Goal: Information Seeking & Learning: Learn about a topic

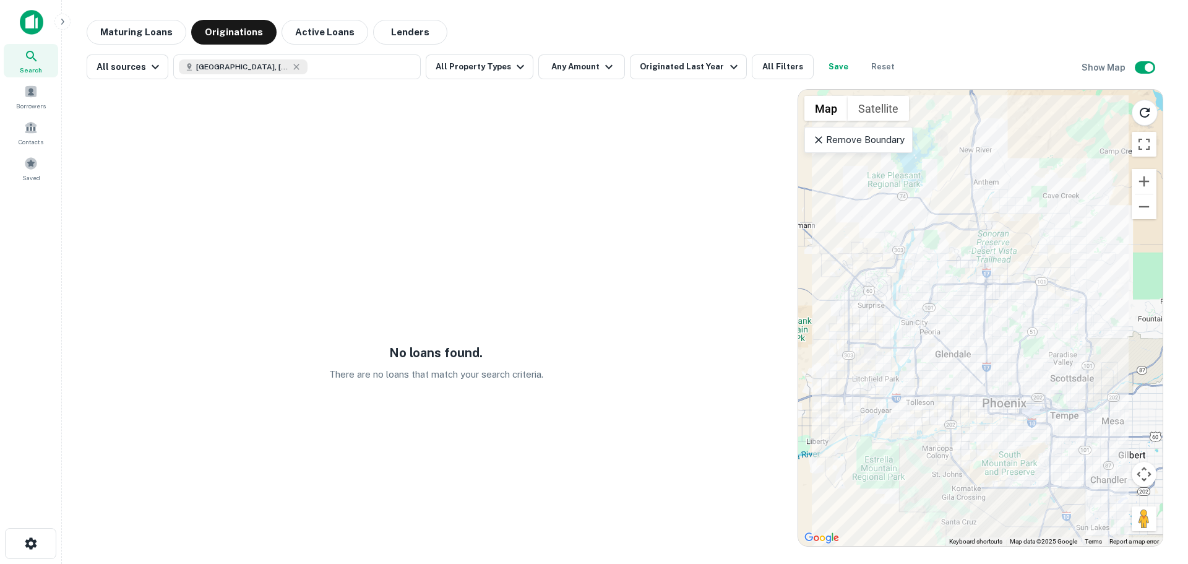
click at [817, 144] on icon at bounding box center [819, 140] width 12 height 12
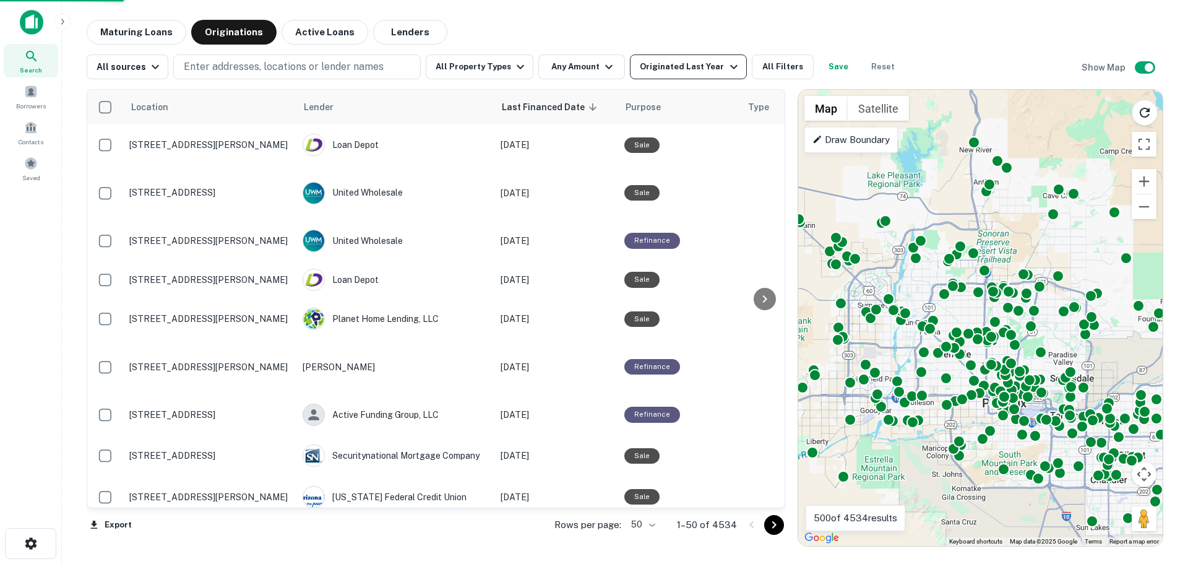
click at [677, 68] on div "Originated Last Year" at bounding box center [690, 66] width 101 height 15
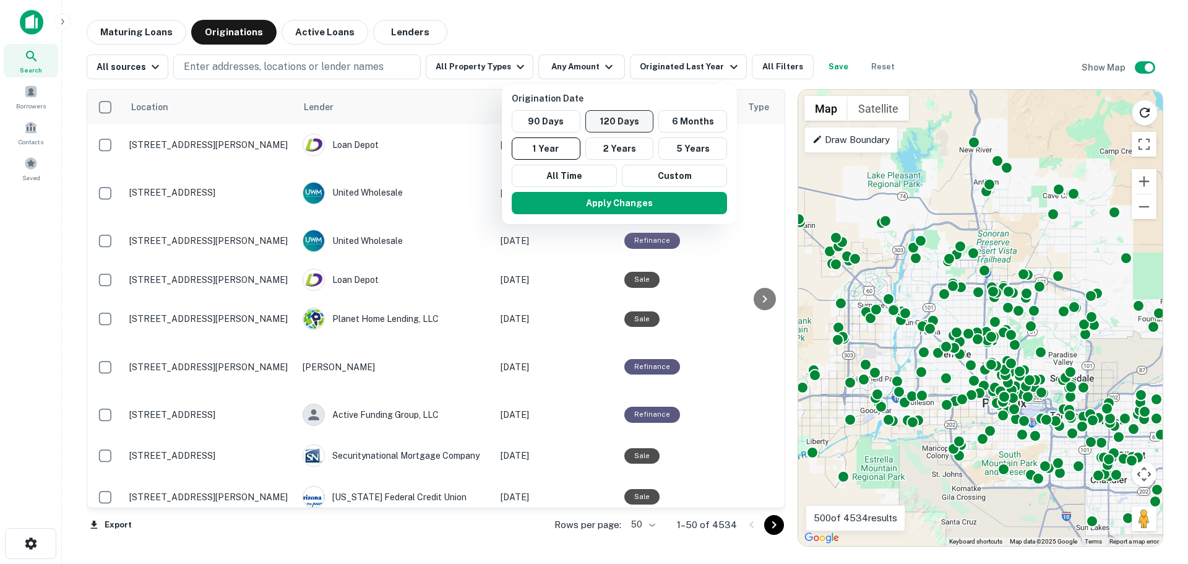
click at [641, 123] on button "120 Days" at bounding box center [620, 121] width 69 height 22
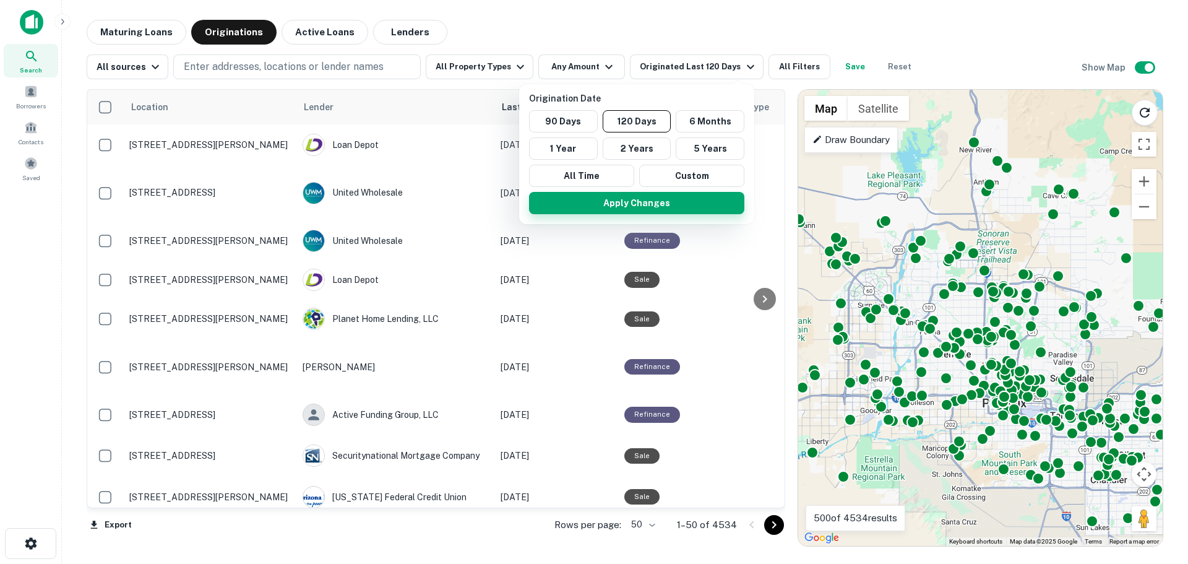
click at [686, 202] on button "Apply Changes" at bounding box center [636, 203] width 215 height 22
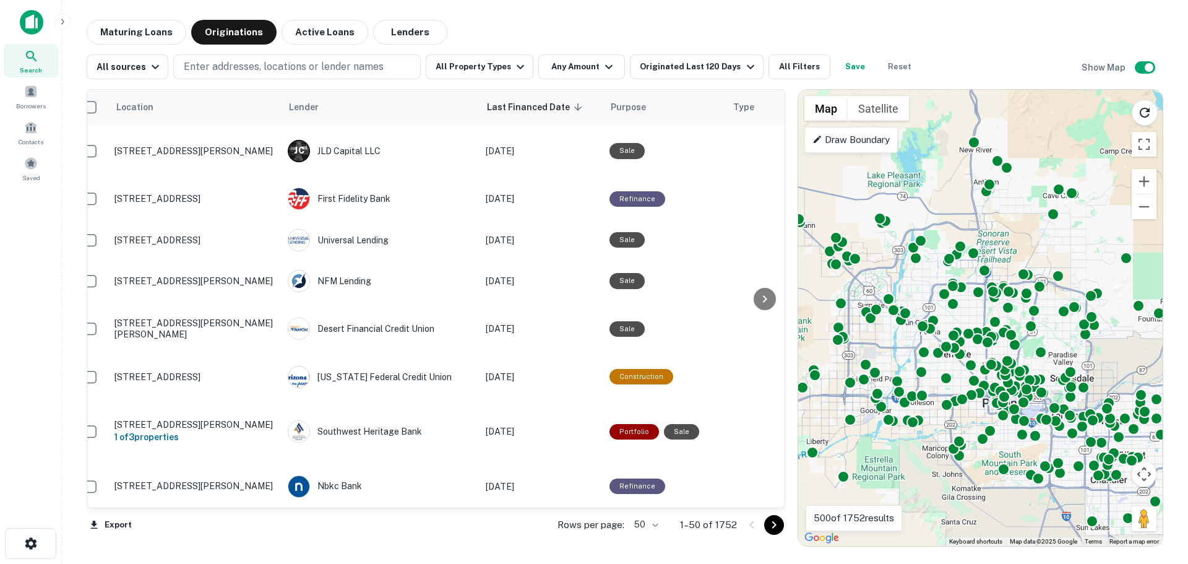
scroll to position [1671, 0]
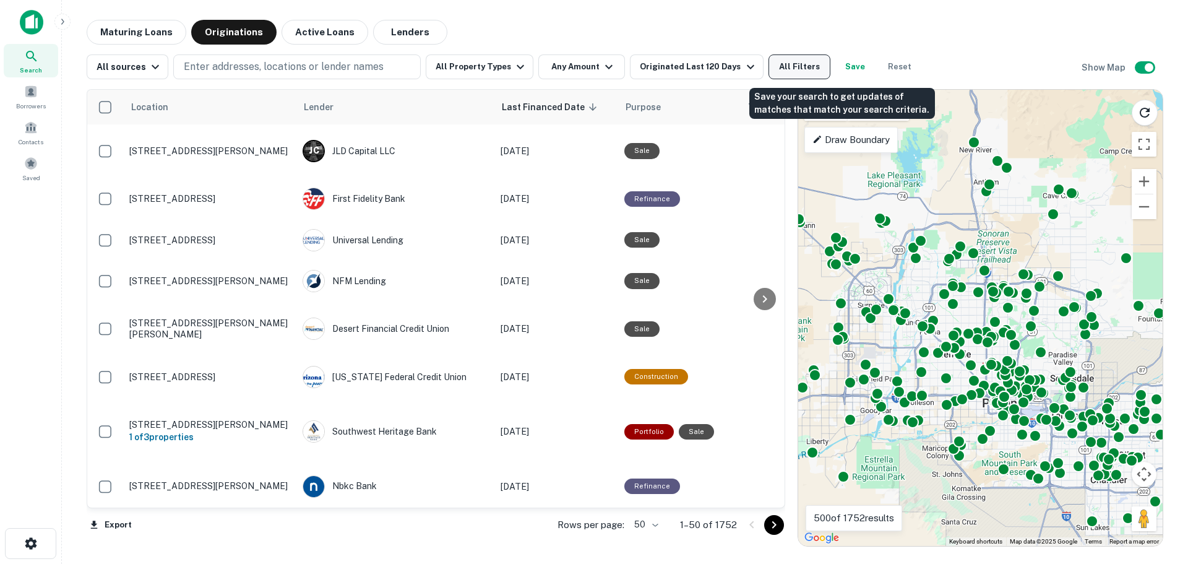
click at [781, 67] on button "All Filters" at bounding box center [800, 66] width 62 height 25
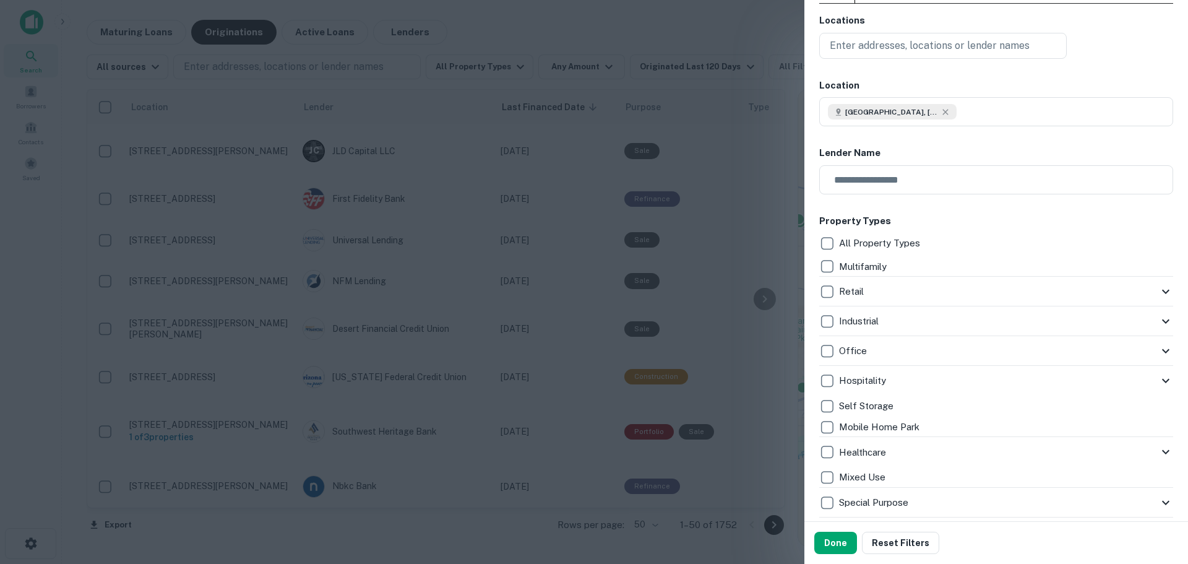
scroll to position [0, 0]
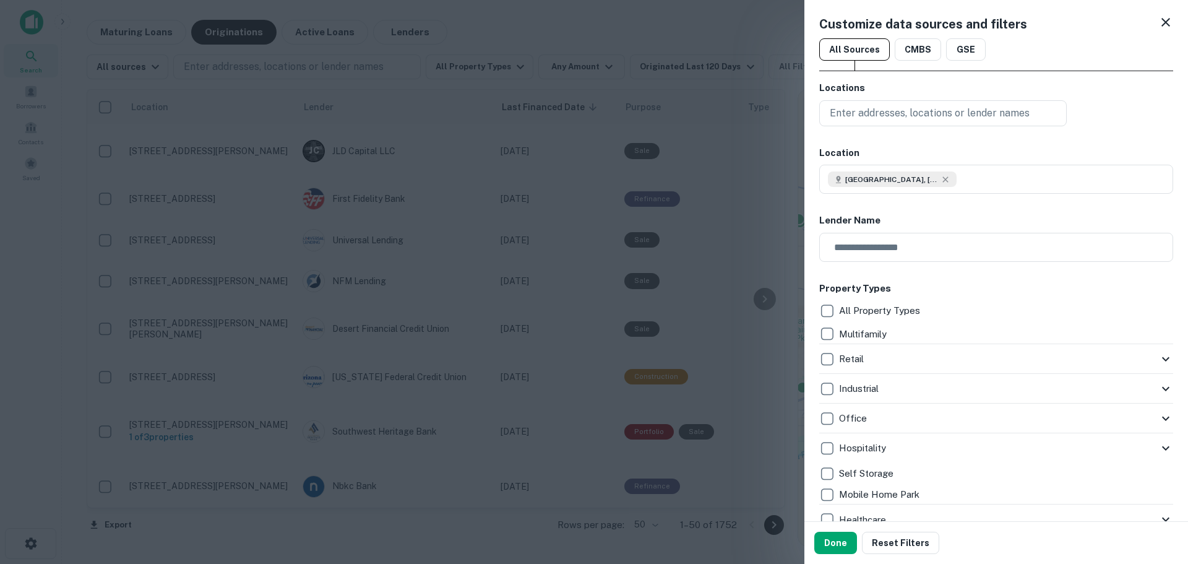
click at [1162, 25] on icon at bounding box center [1166, 22] width 9 height 9
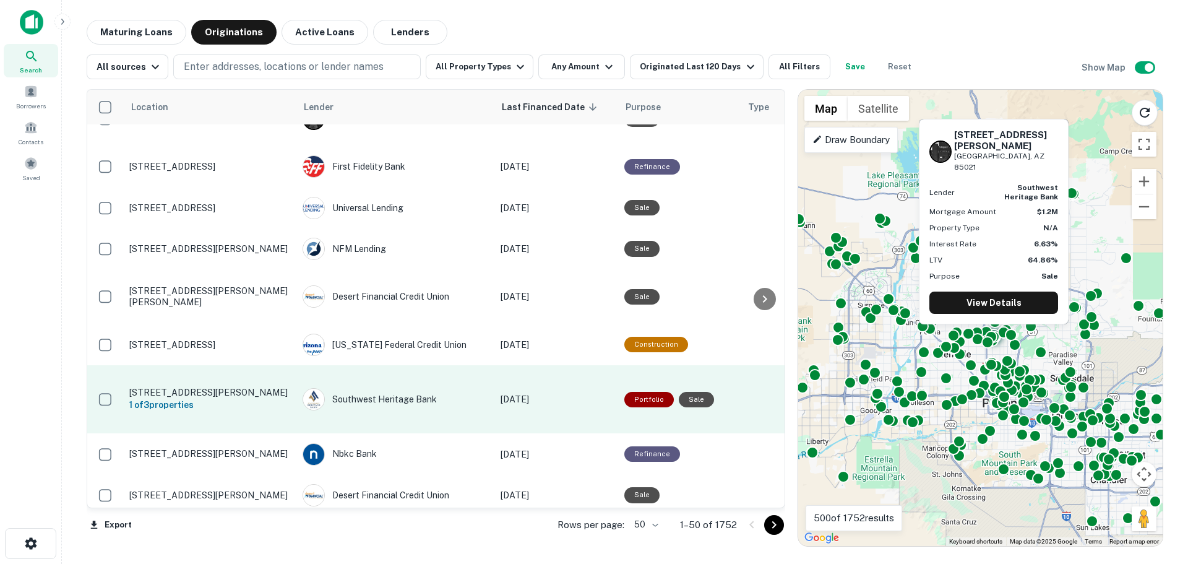
scroll to position [1731, 0]
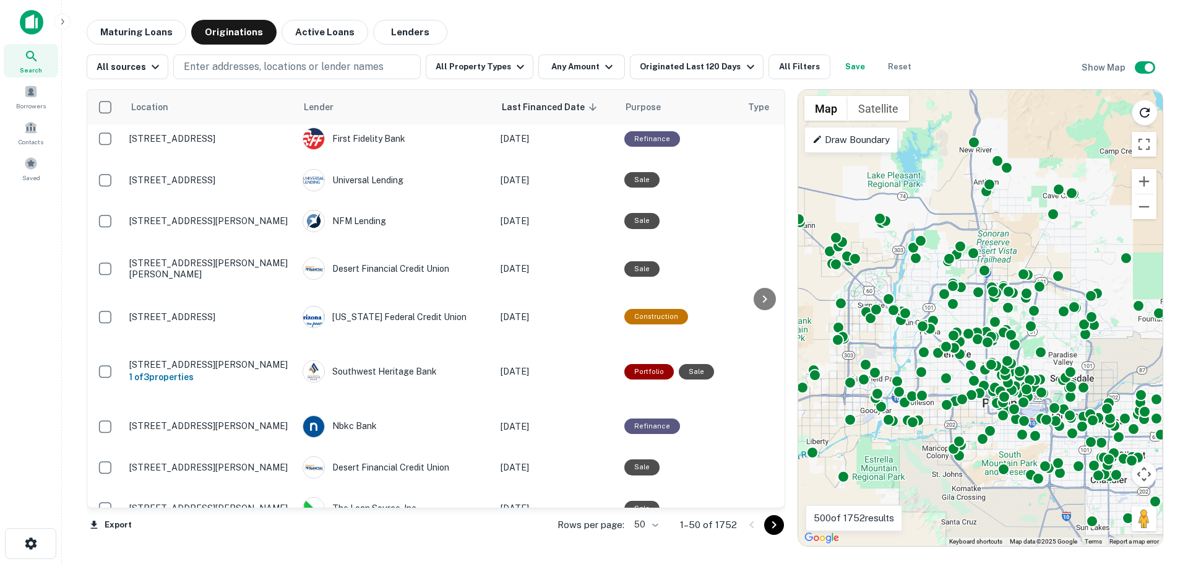
click at [777, 526] on icon "Go to next page" at bounding box center [774, 524] width 15 height 15
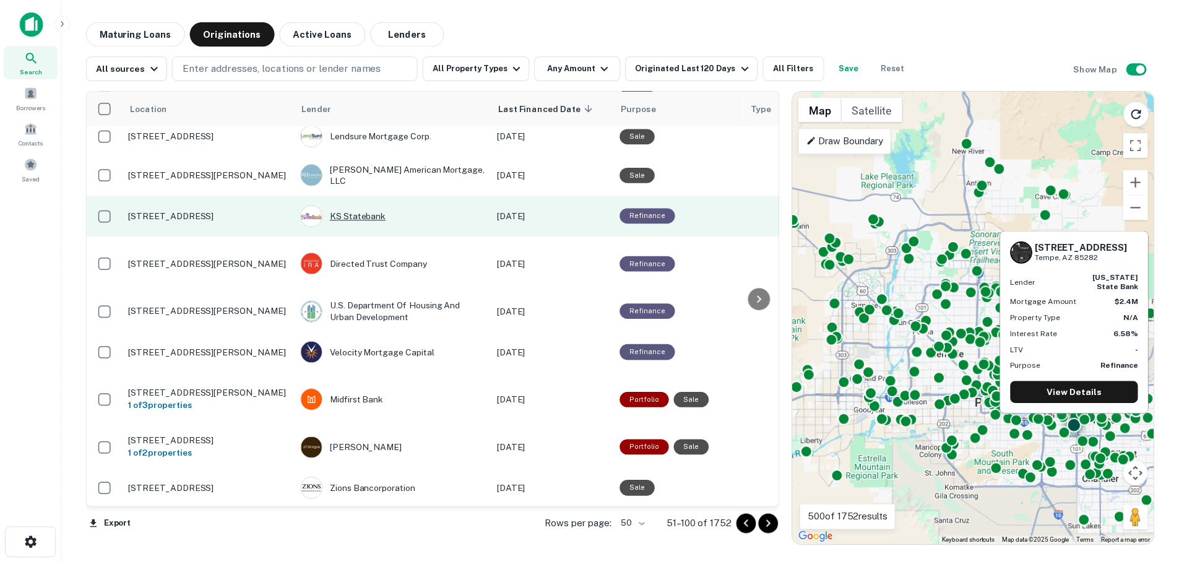
scroll to position [1370, 0]
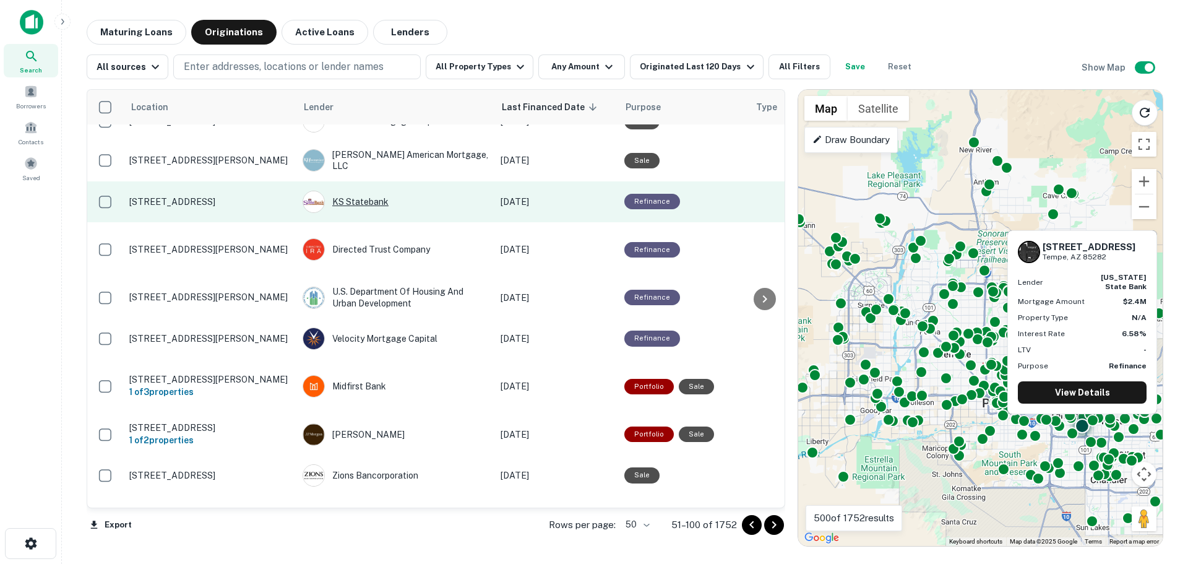
click at [433, 191] on div "KS Statebank" at bounding box center [396, 202] width 186 height 22
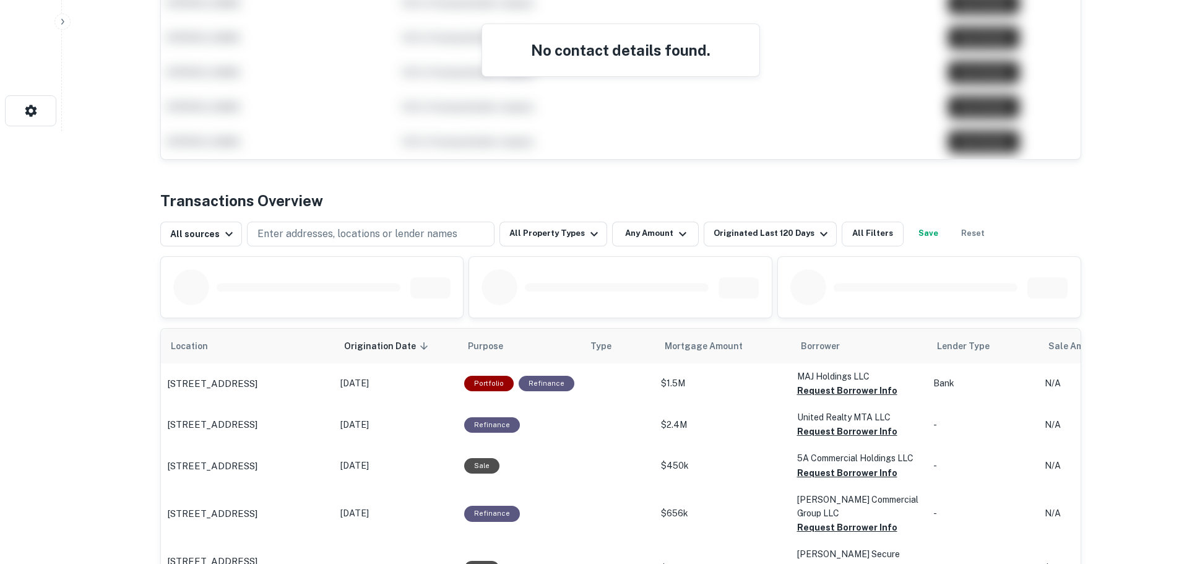
scroll to position [433, 0]
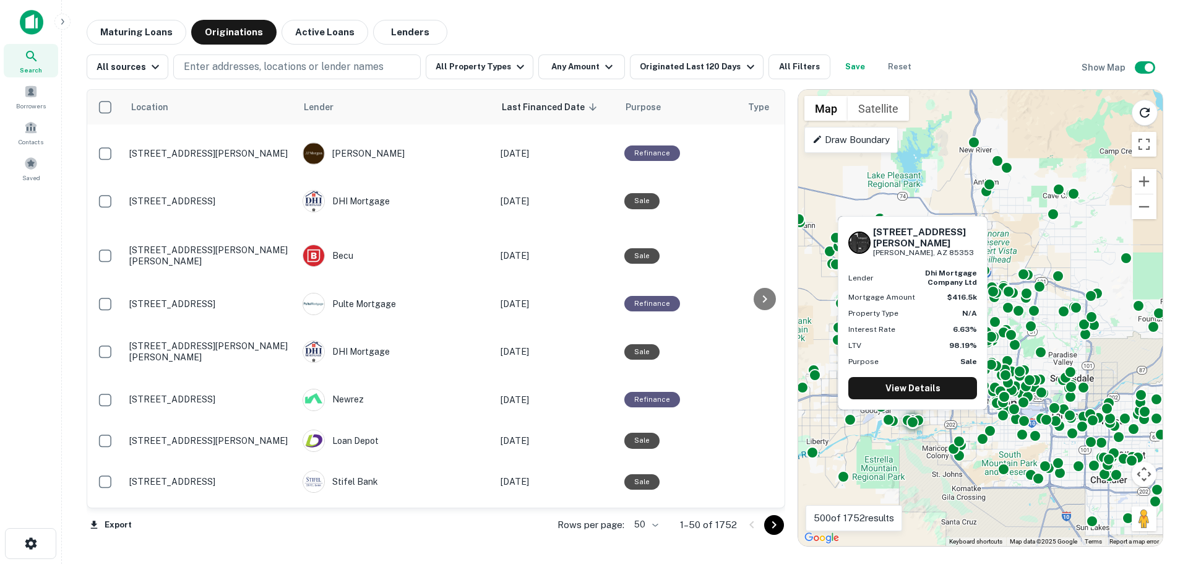
scroll to position [1114, 0]
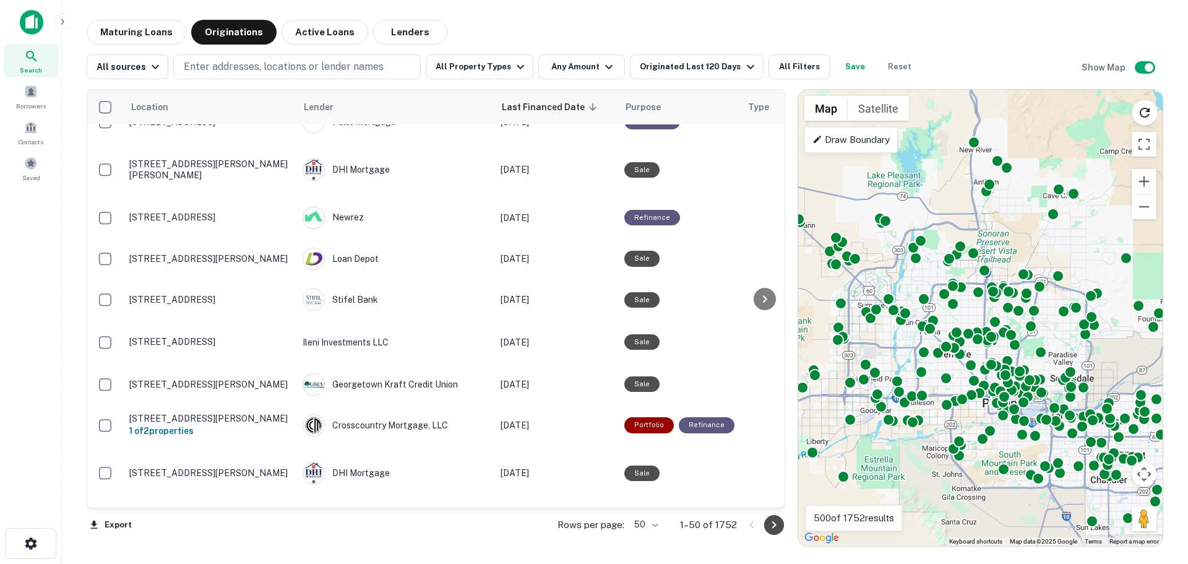
click at [782, 530] on icon "Go to next page" at bounding box center [774, 524] width 15 height 15
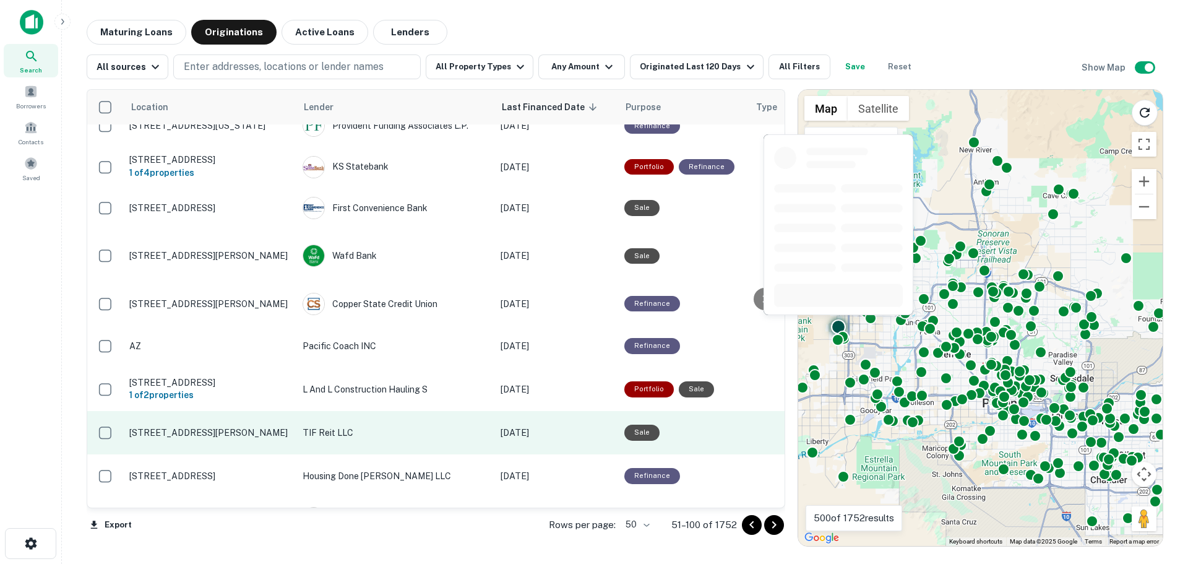
scroll to position [0, 0]
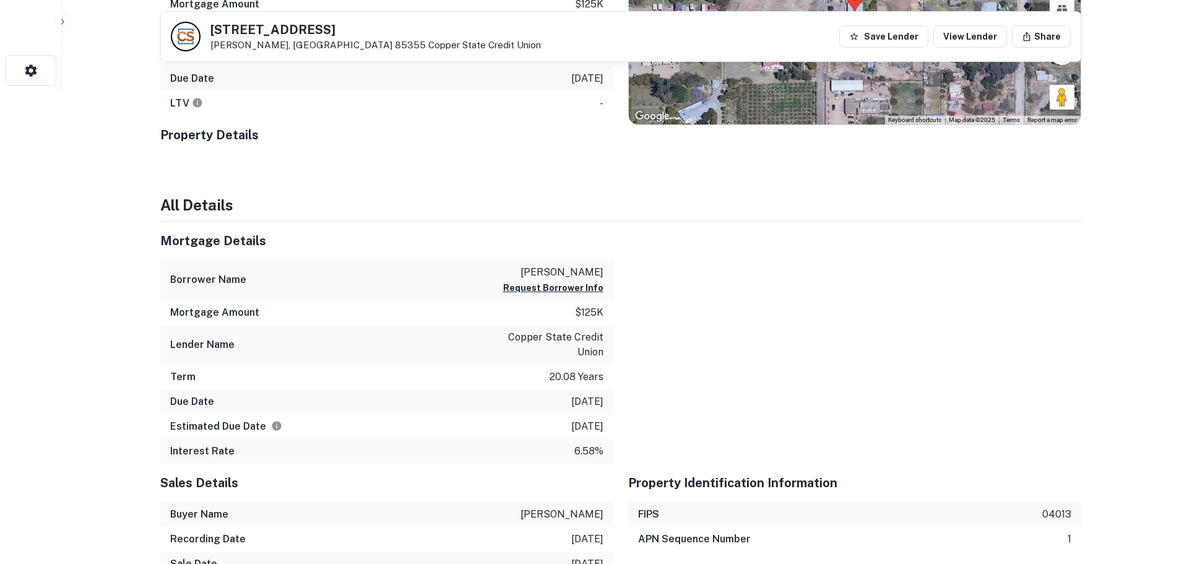
scroll to position [495, 0]
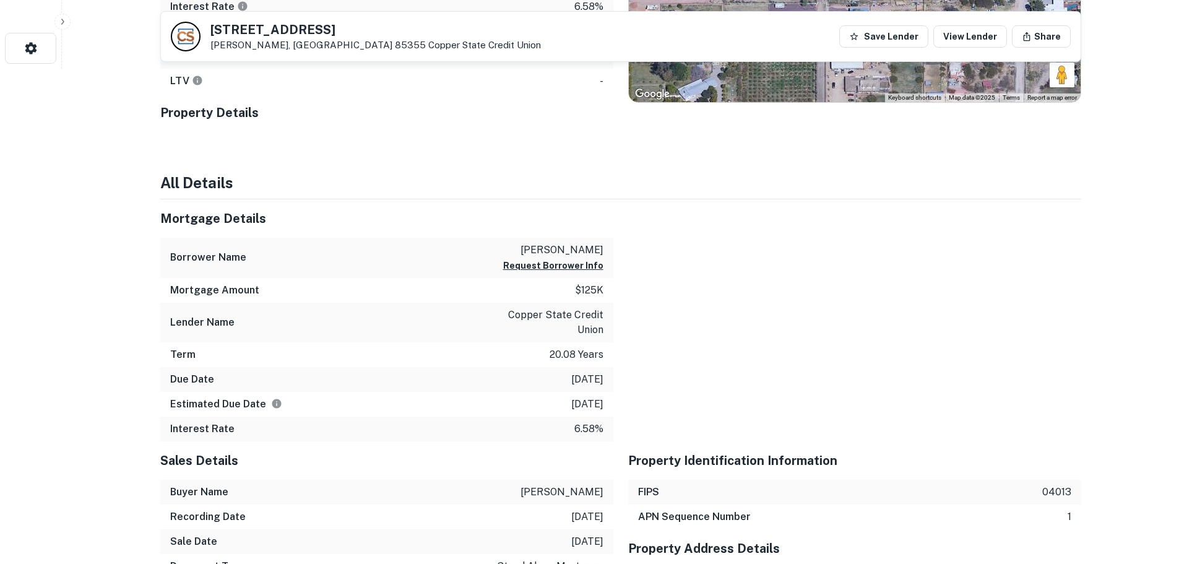
click at [699, 379] on div at bounding box center [847, 320] width 468 height 242
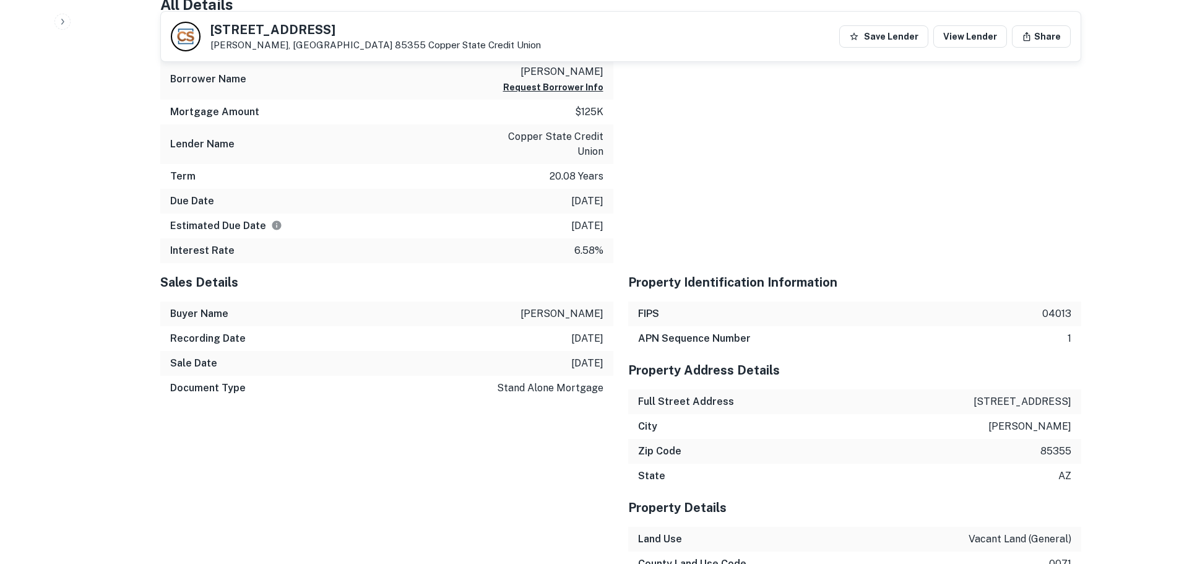
scroll to position [0, 0]
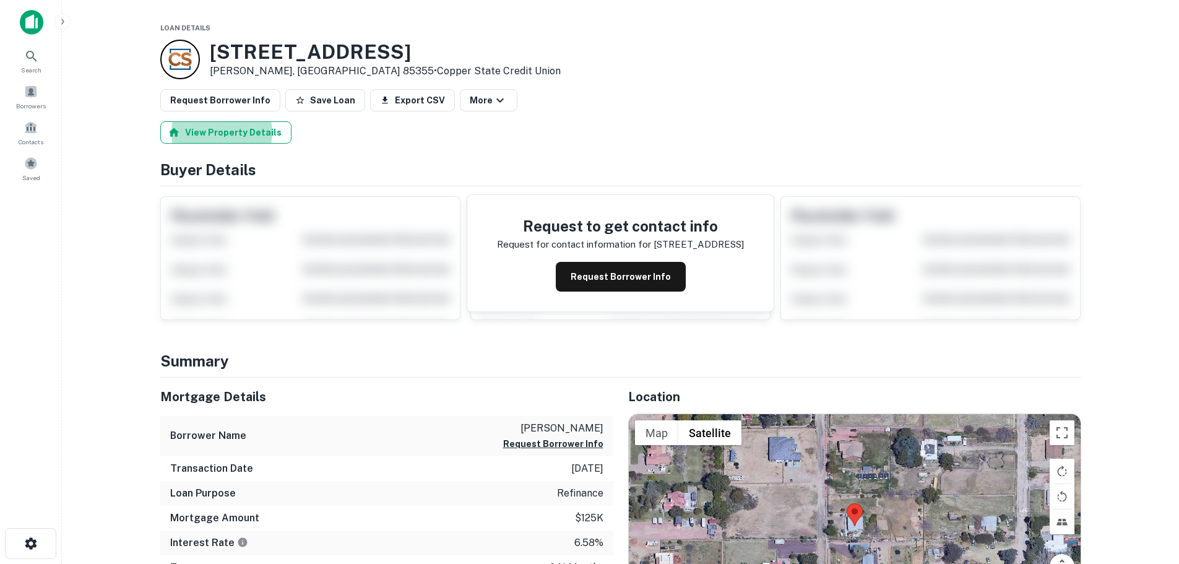
click at [231, 123] on button "View Property Details" at bounding box center [225, 132] width 131 height 22
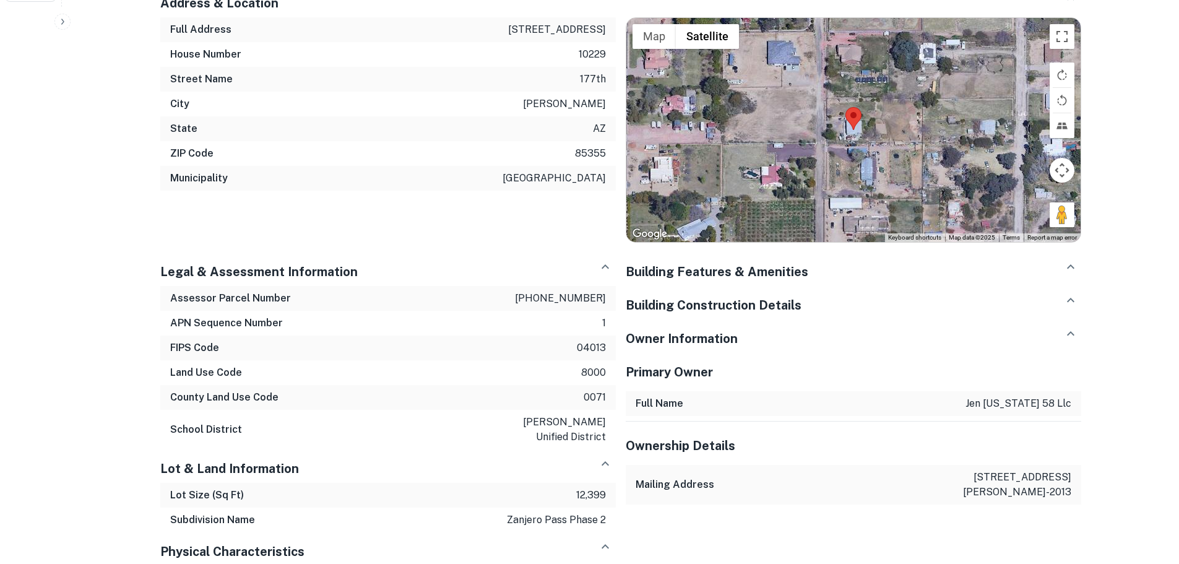
scroll to position [603, 0]
